Goal: Task Accomplishment & Management: Manage account settings

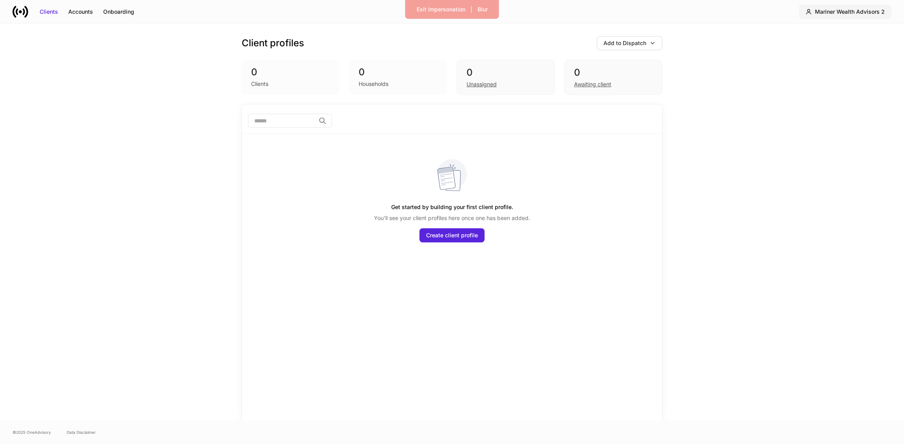
click at [855, 17] on button "Mariner Wealth Advisors 2" at bounding box center [844, 12] width 93 height 14
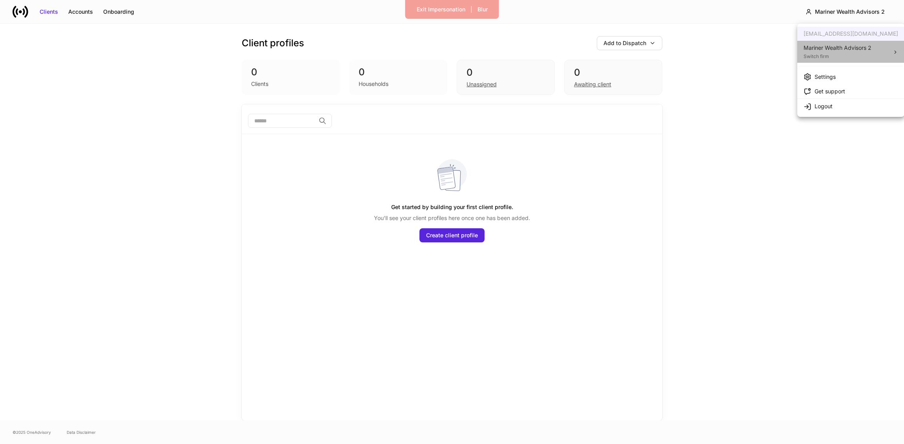
click at [878, 52] on li "Mariner Wealth Advisors 2 Switch firm" at bounding box center [850, 52] width 107 height 22
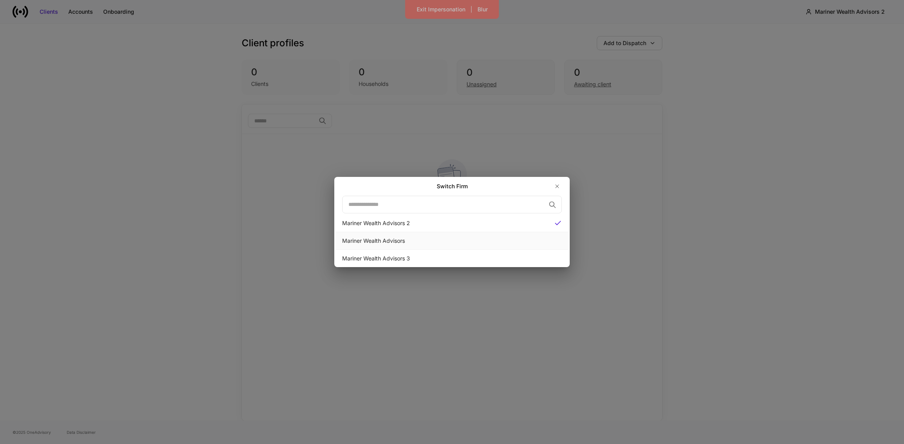
click at [424, 243] on div "Mariner Wealth Advisors" at bounding box center [452, 241] width 220 height 8
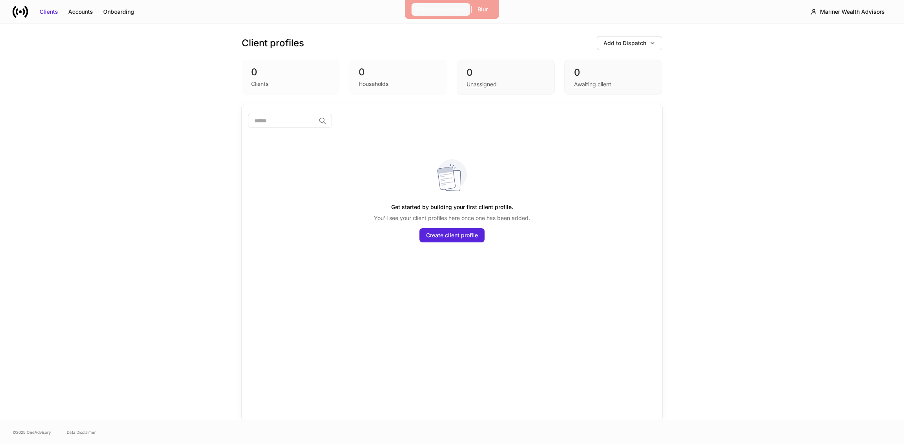
click at [433, 10] on div "Exit Impersonation" at bounding box center [440, 9] width 49 height 8
